Goal: Find contact information: Find contact information

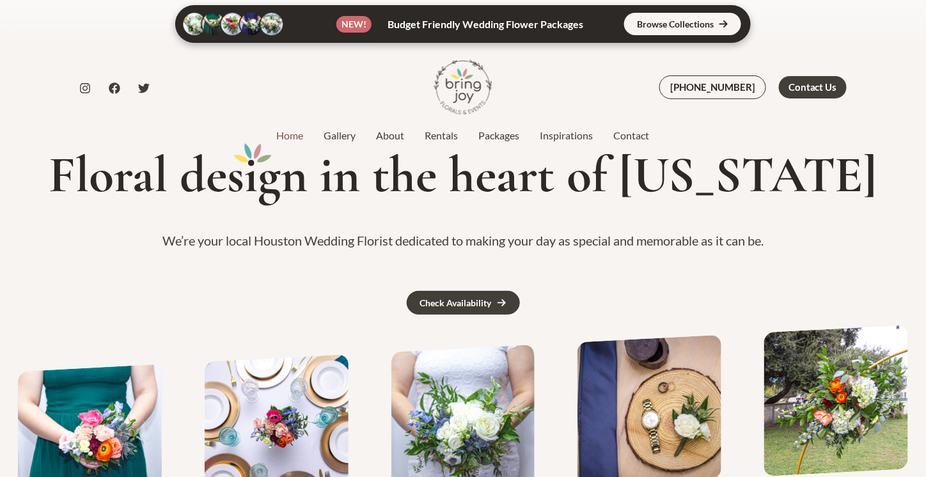
click at [656, 29] on link at bounding box center [463, 24] width 576 height 38
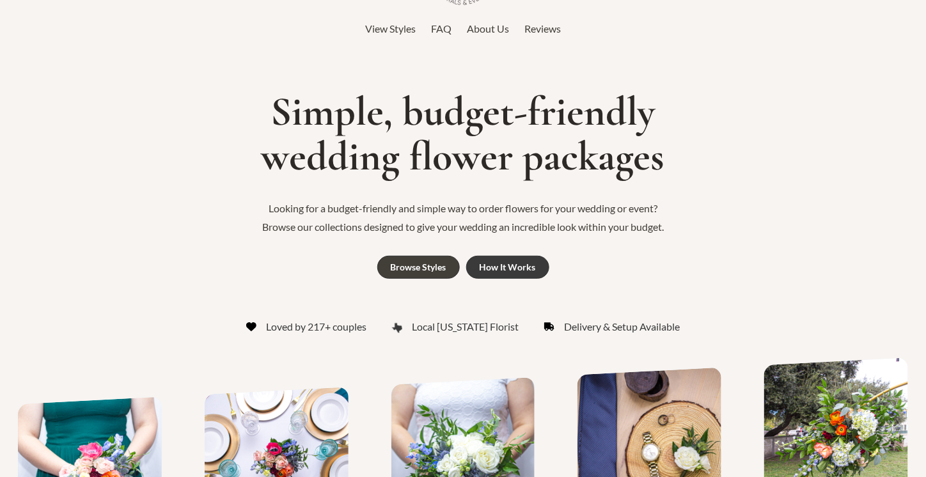
click at [494, 273] on link "How It Works" at bounding box center [507, 267] width 83 height 23
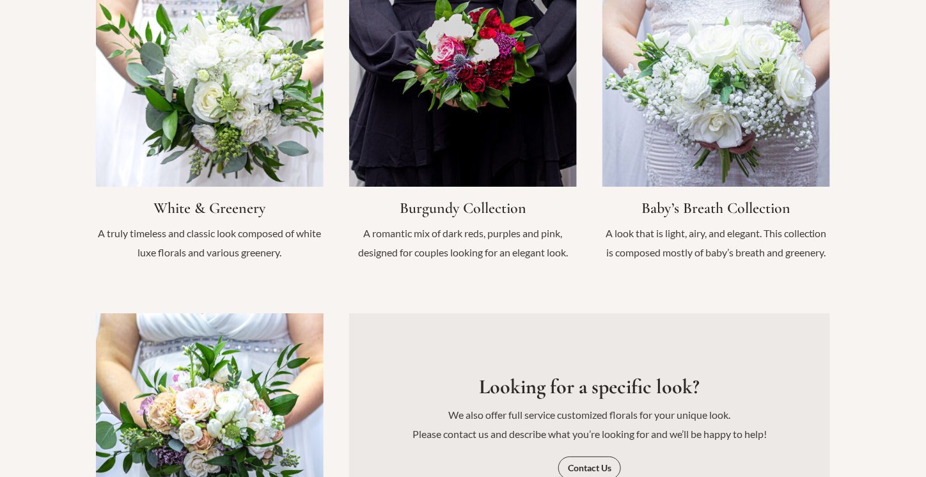
scroll to position [1535, 0]
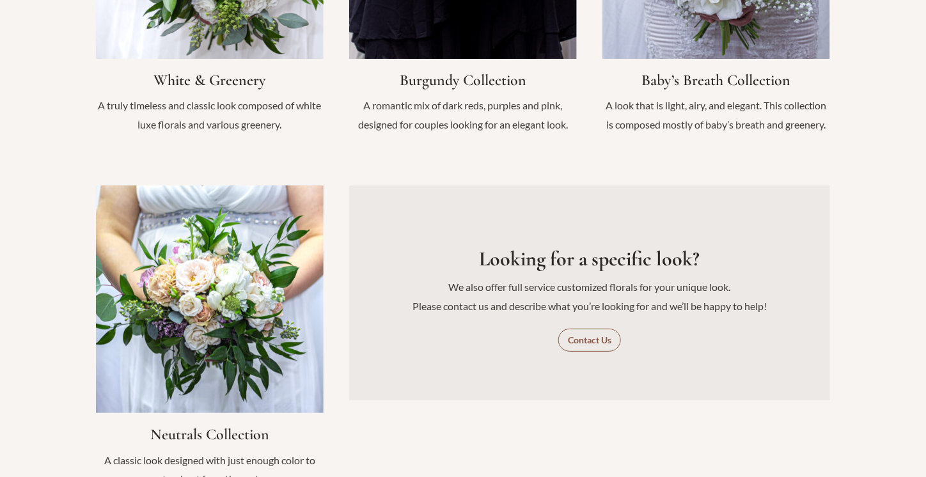
click at [582, 336] on span "Contact Us" at bounding box center [589, 340] width 43 height 9
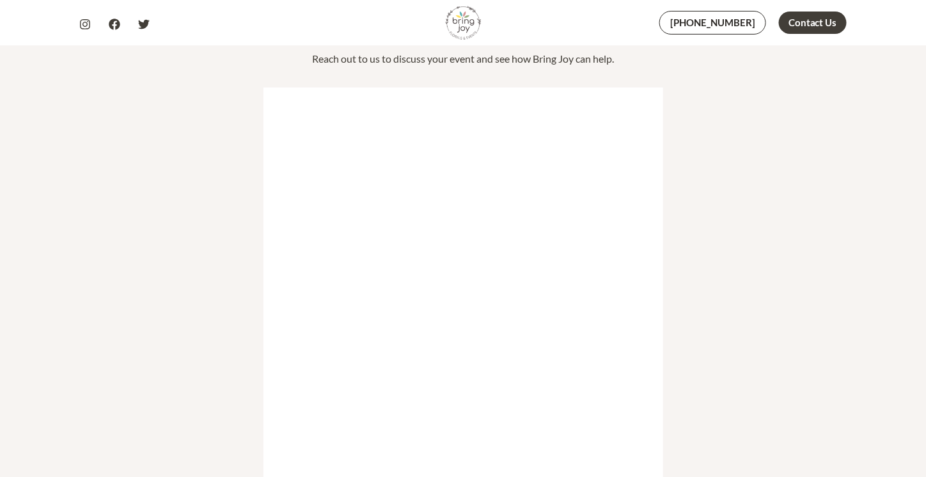
scroll to position [256, 0]
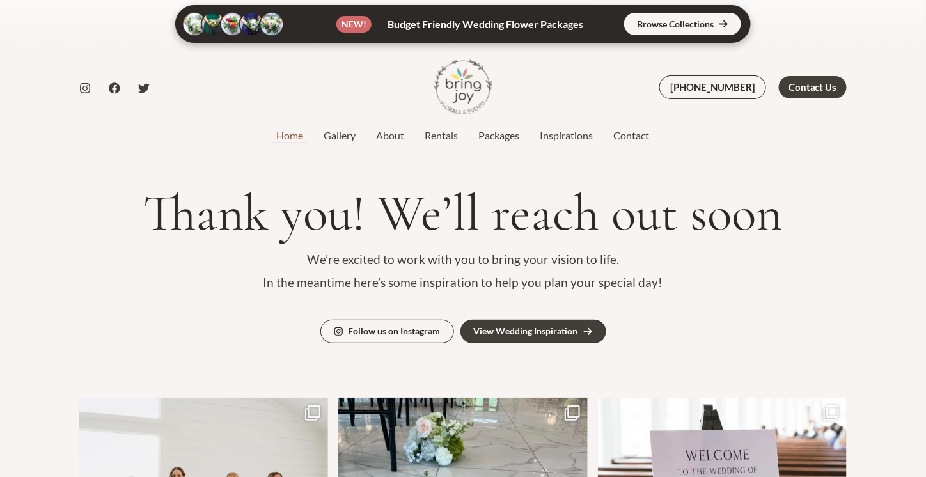
click at [290, 130] on link "Home" at bounding box center [290, 135] width 47 height 15
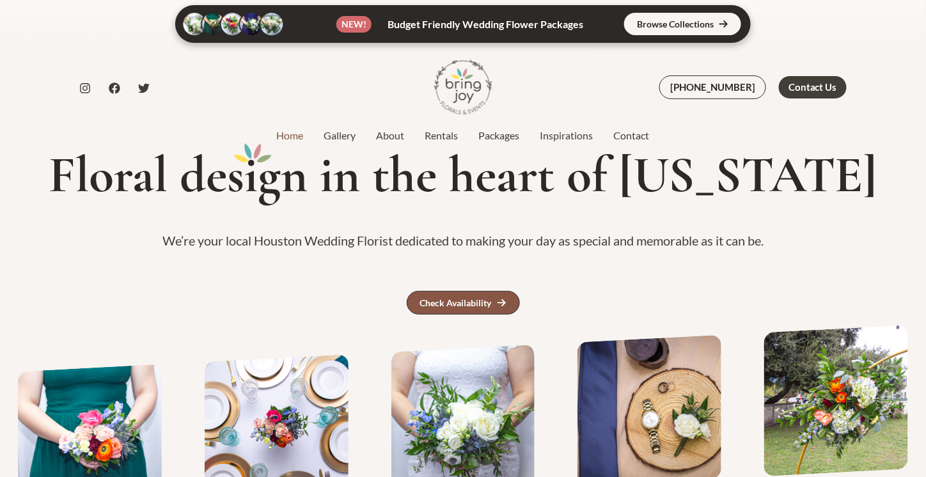
click at [494, 304] on link "Check Availability" at bounding box center [463, 303] width 113 height 24
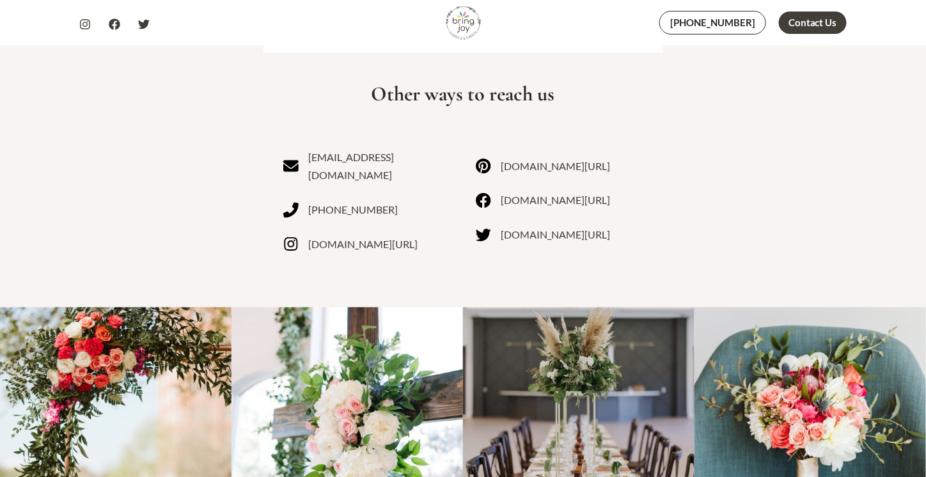
scroll to position [768, 0]
